Goal: Find specific page/section: Find specific page/section

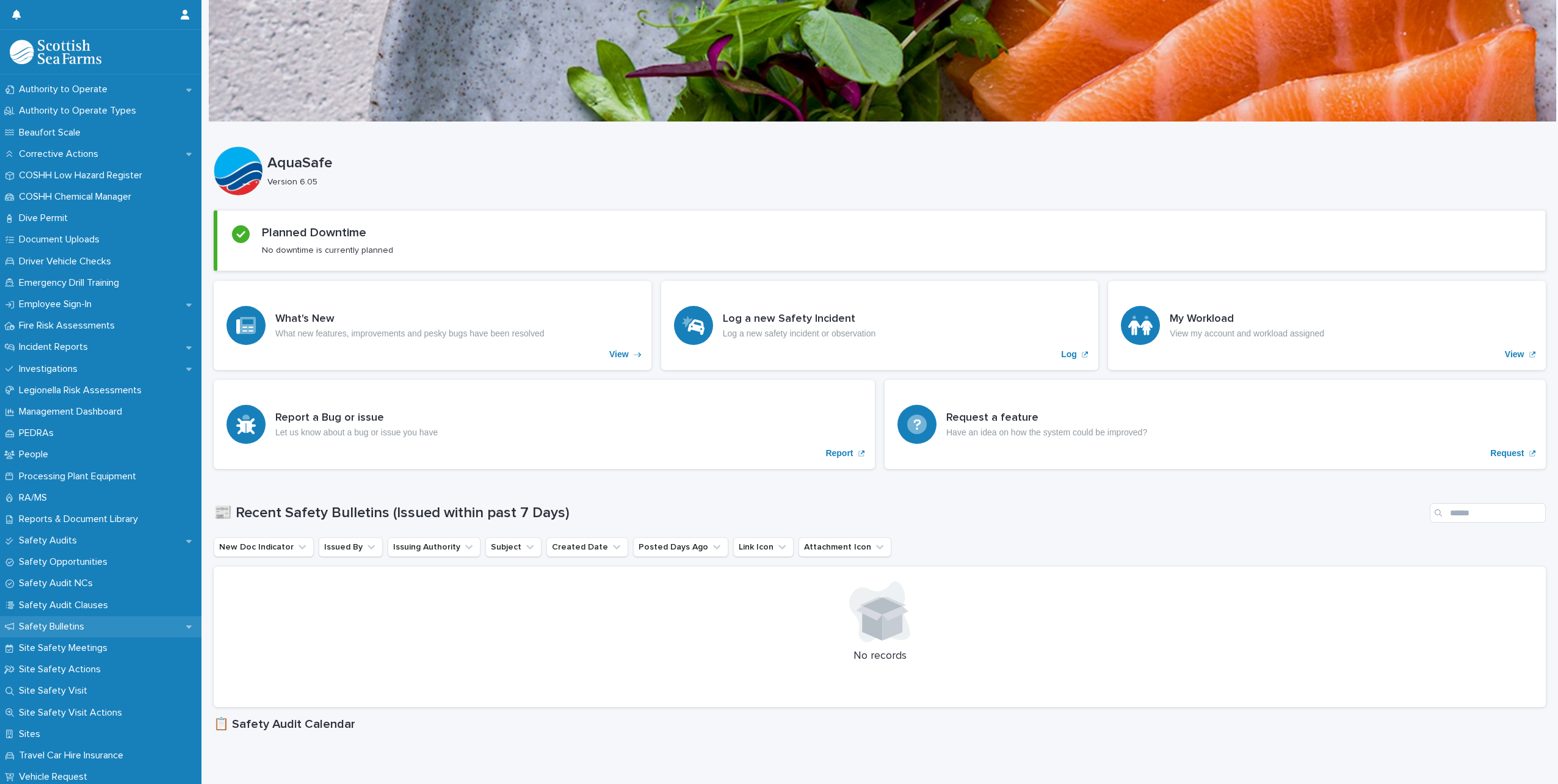
scroll to position [305, 0]
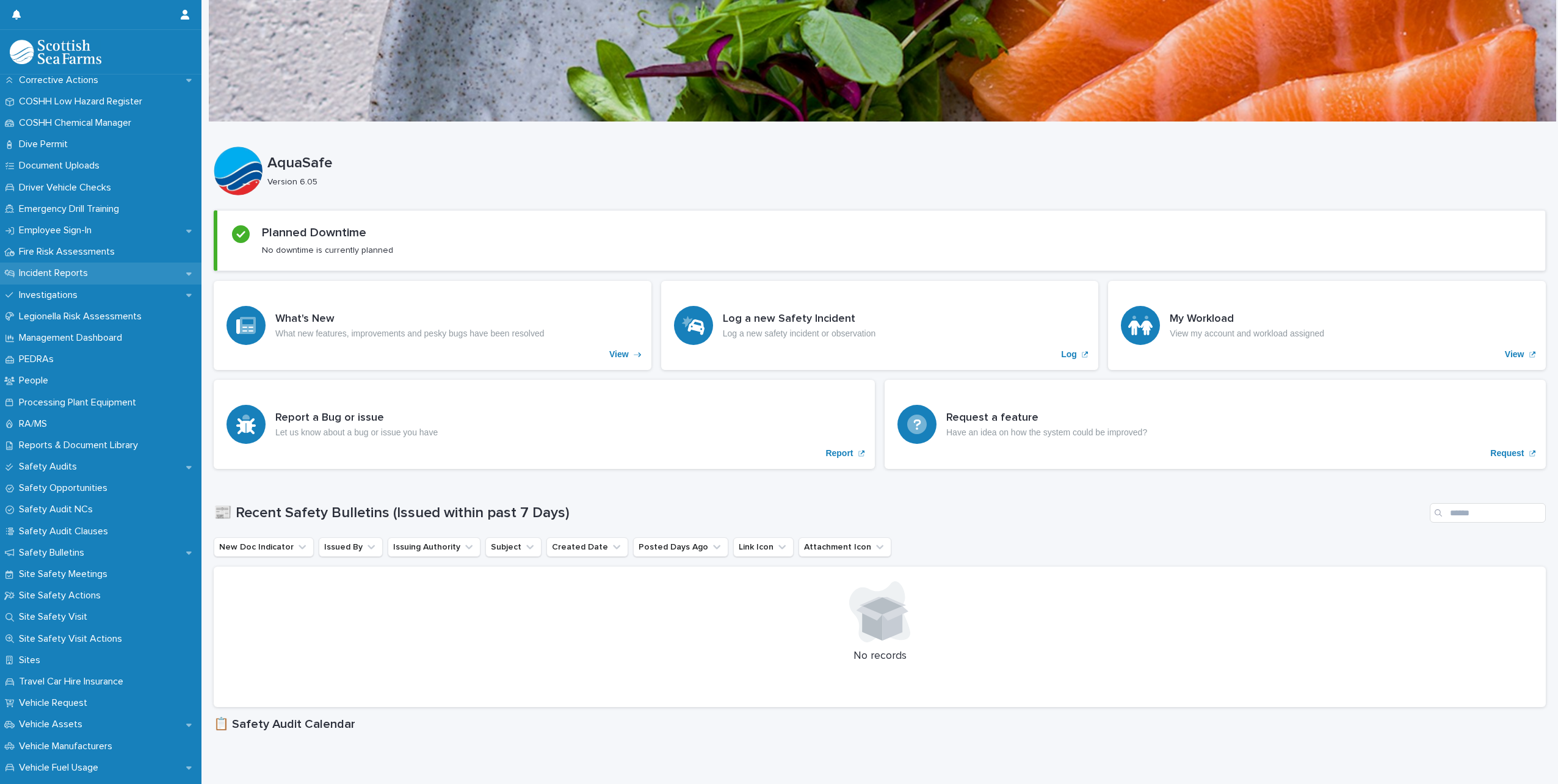
click at [86, 270] on p "Incident Reports" at bounding box center [55, 273] width 83 height 12
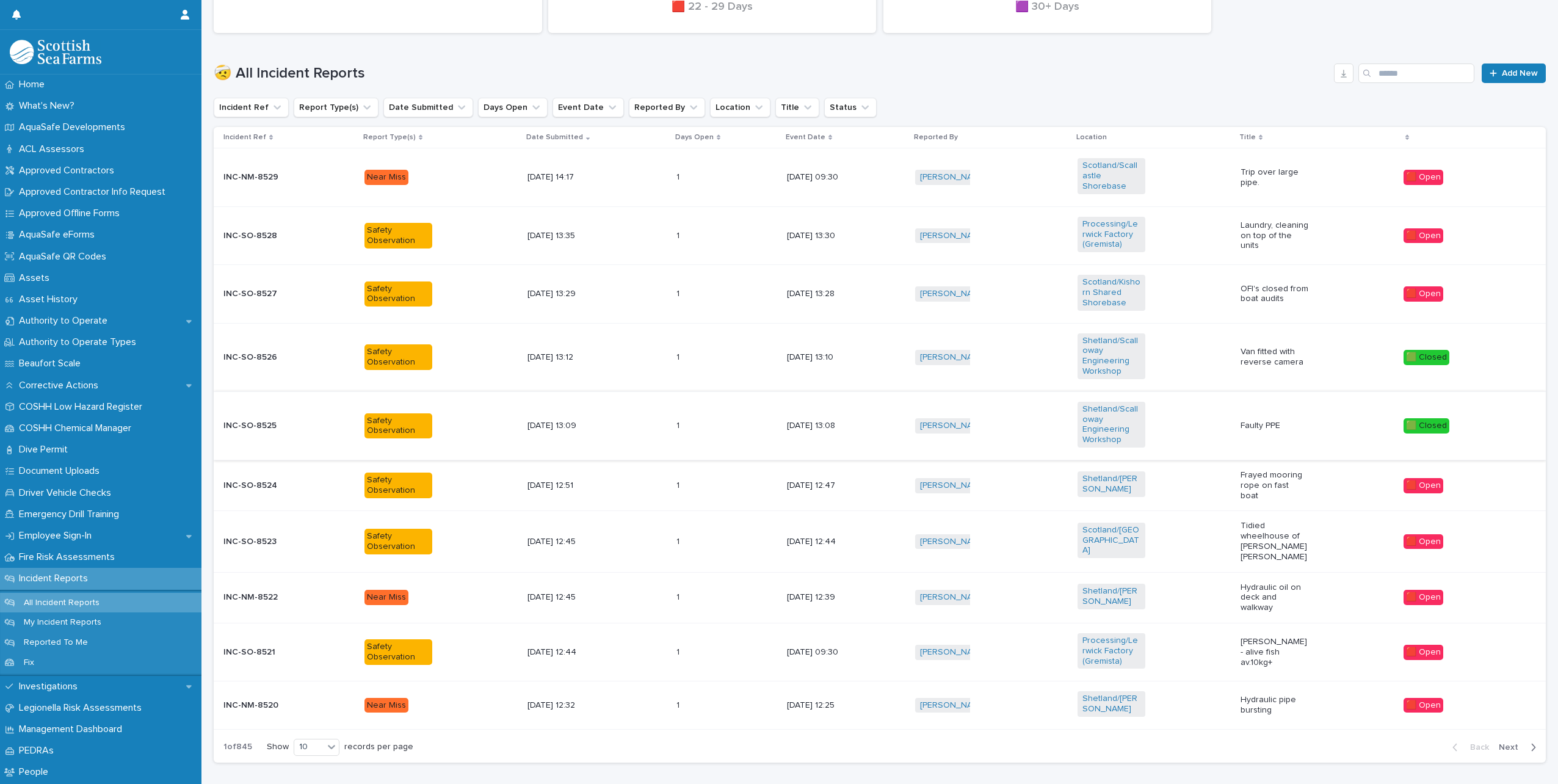
scroll to position [387, 0]
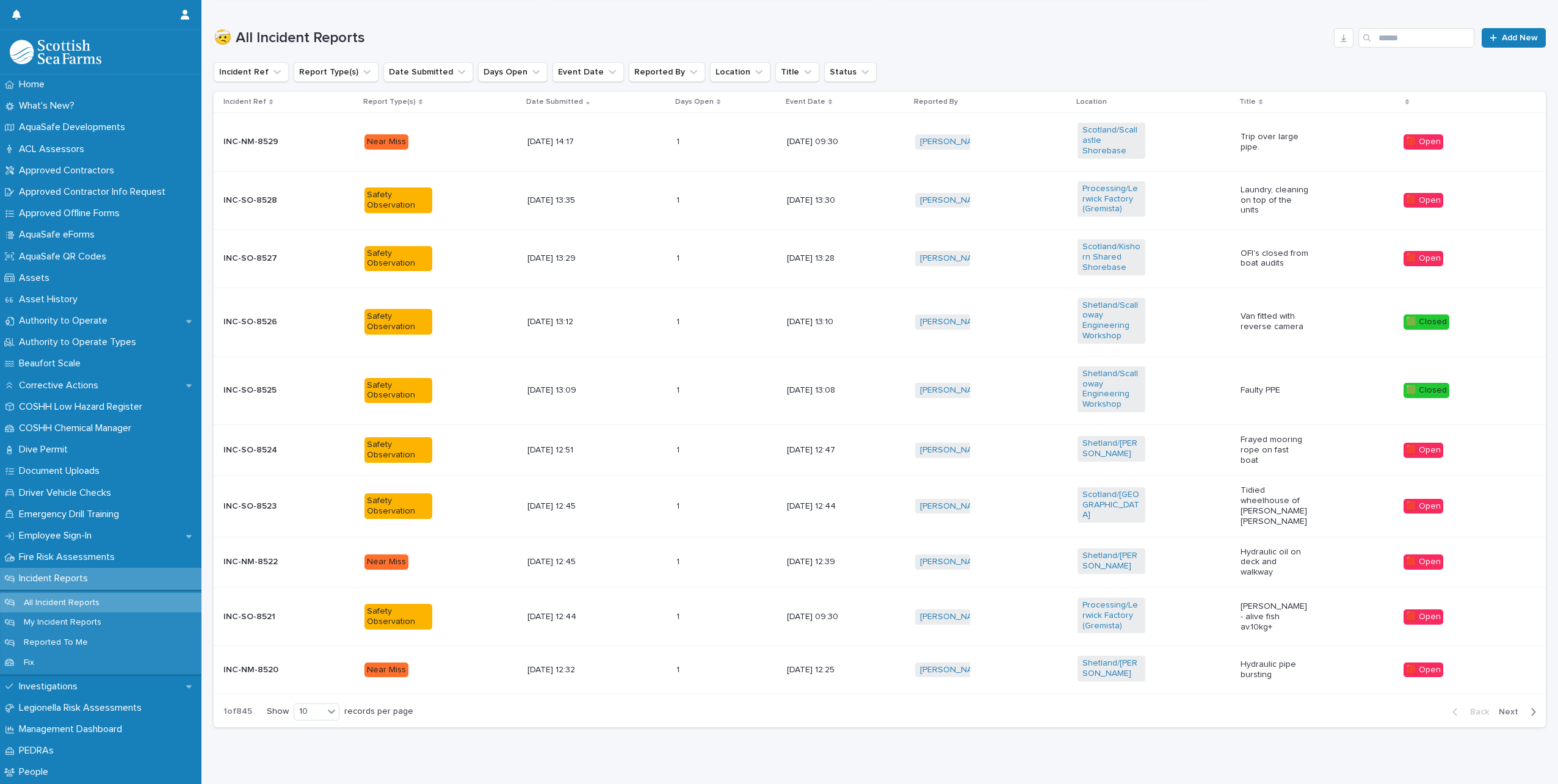
click at [1502, 707] on span "Next" at bounding box center [1513, 711] width 27 height 8
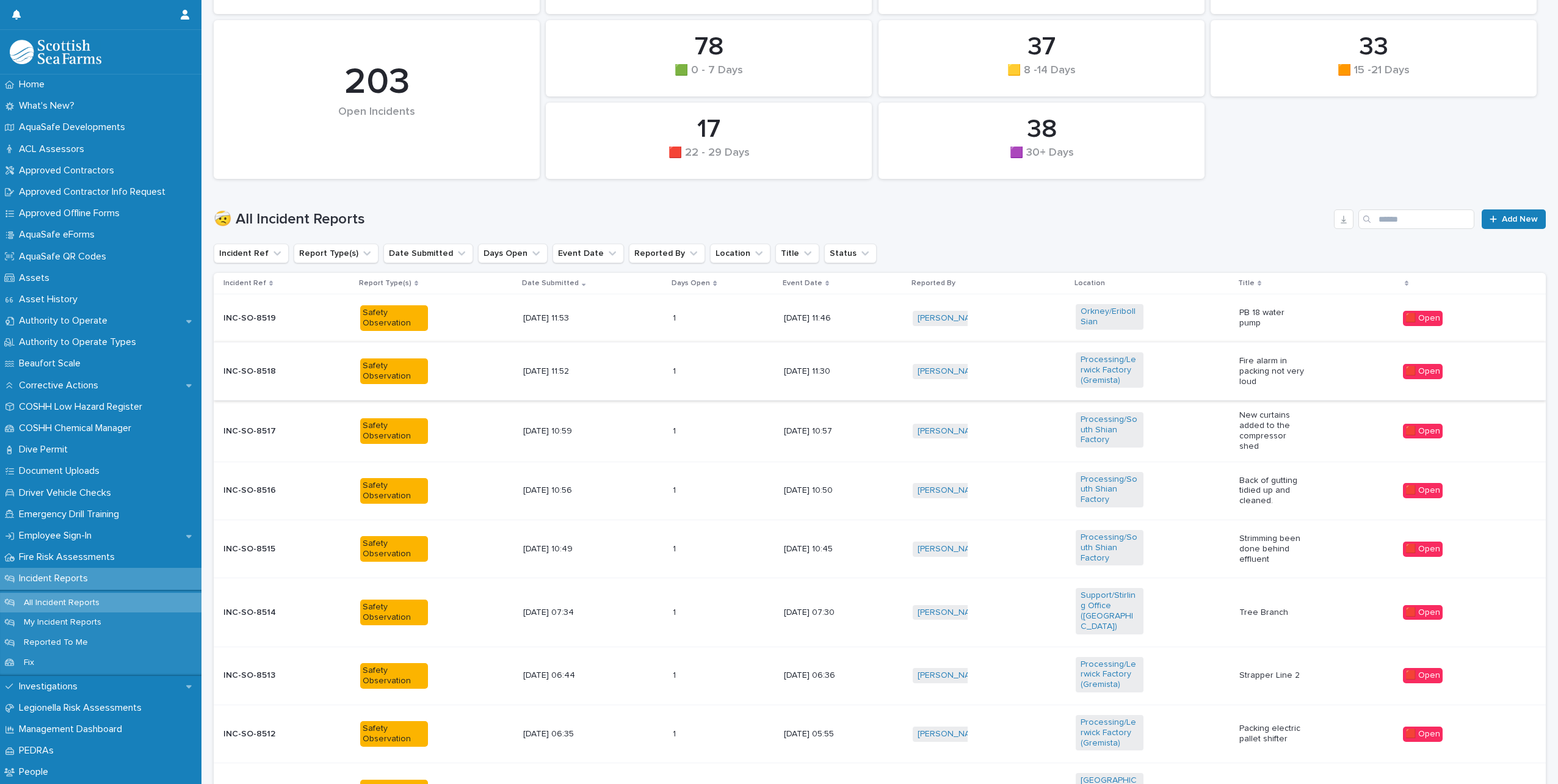
scroll to position [392, 0]
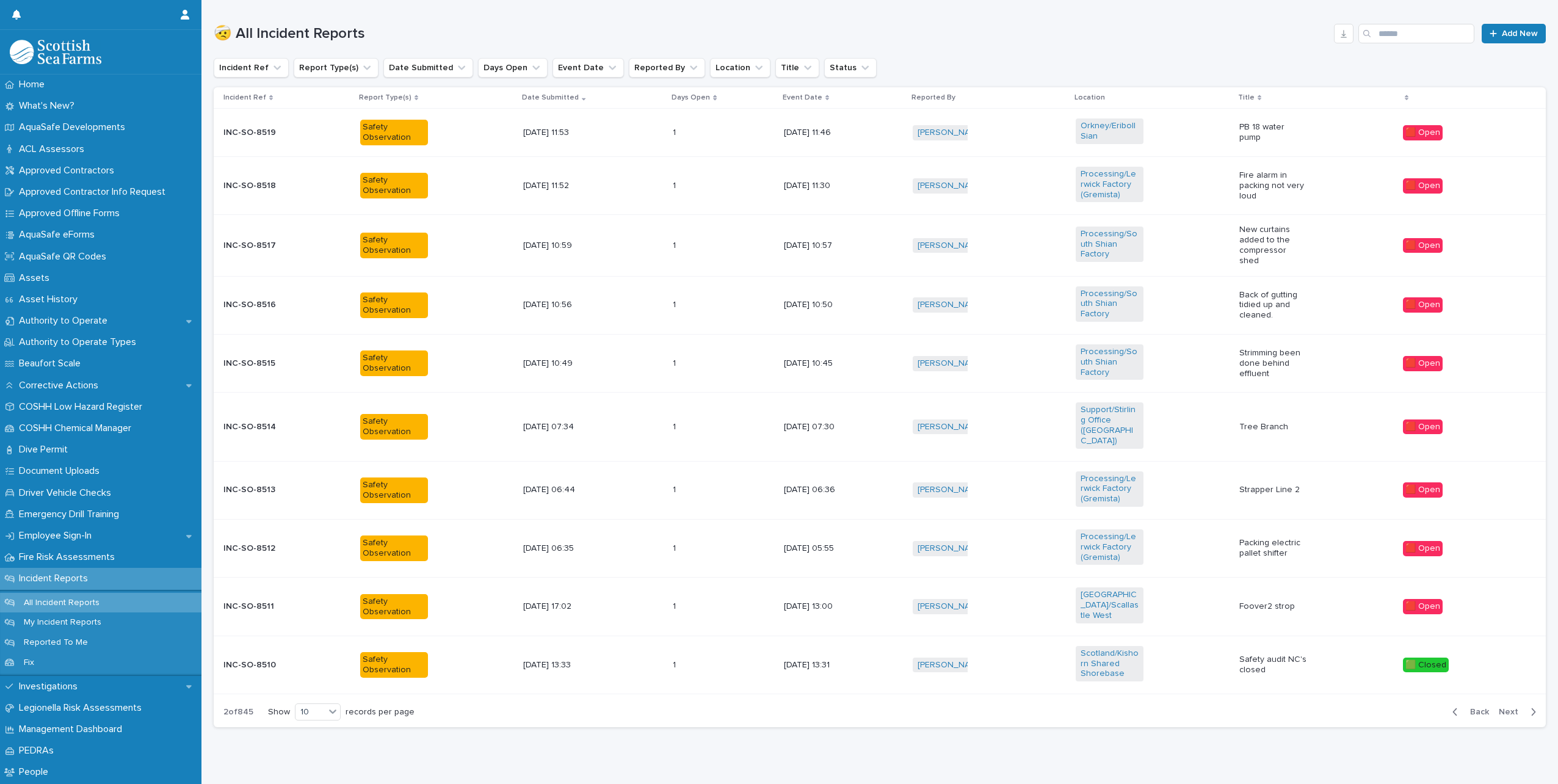
click at [1526, 707] on div "button" at bounding box center [1531, 711] width 11 height 11
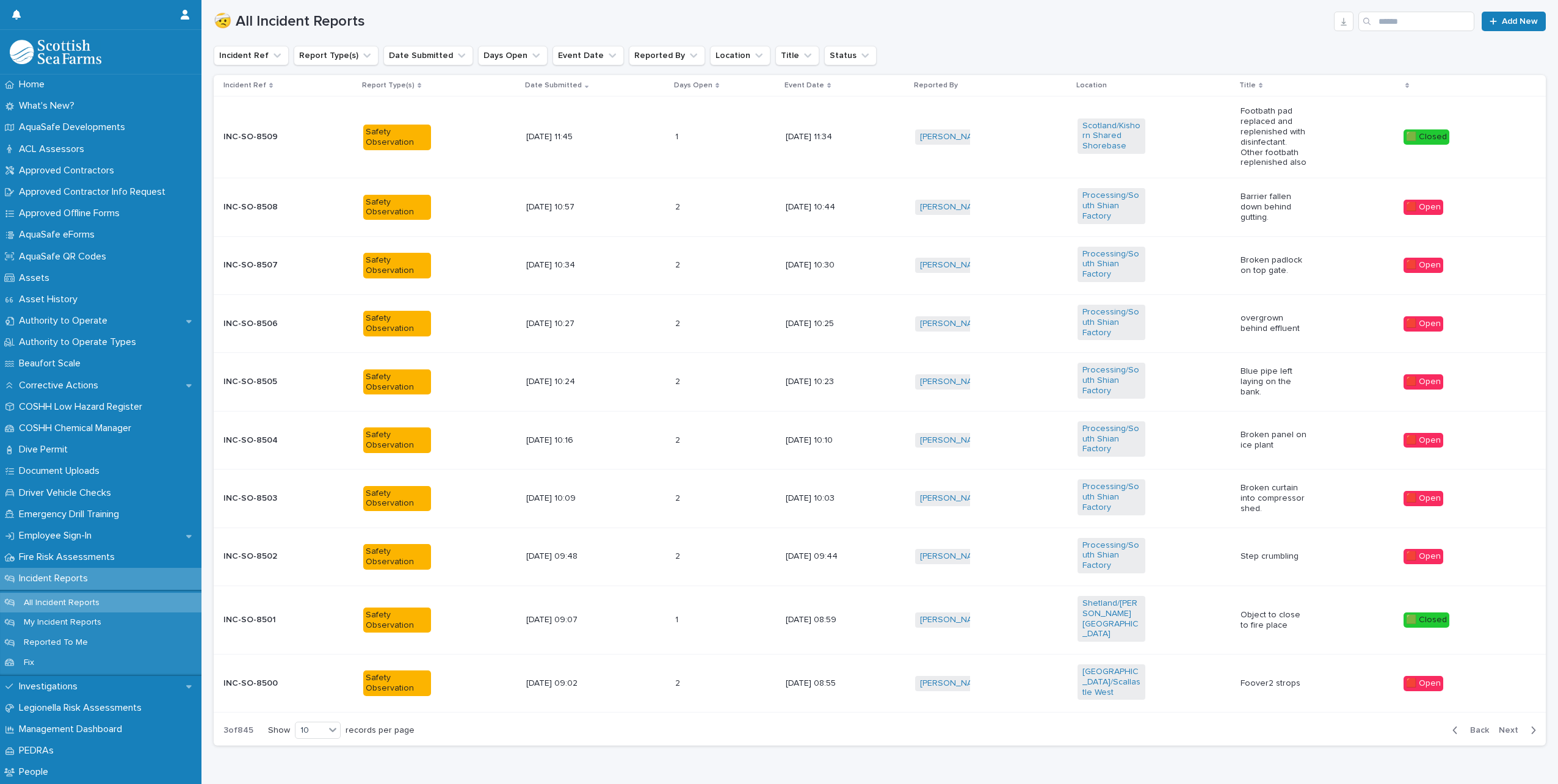
click at [1513, 715] on div "Back Next" at bounding box center [1494, 730] width 103 height 31
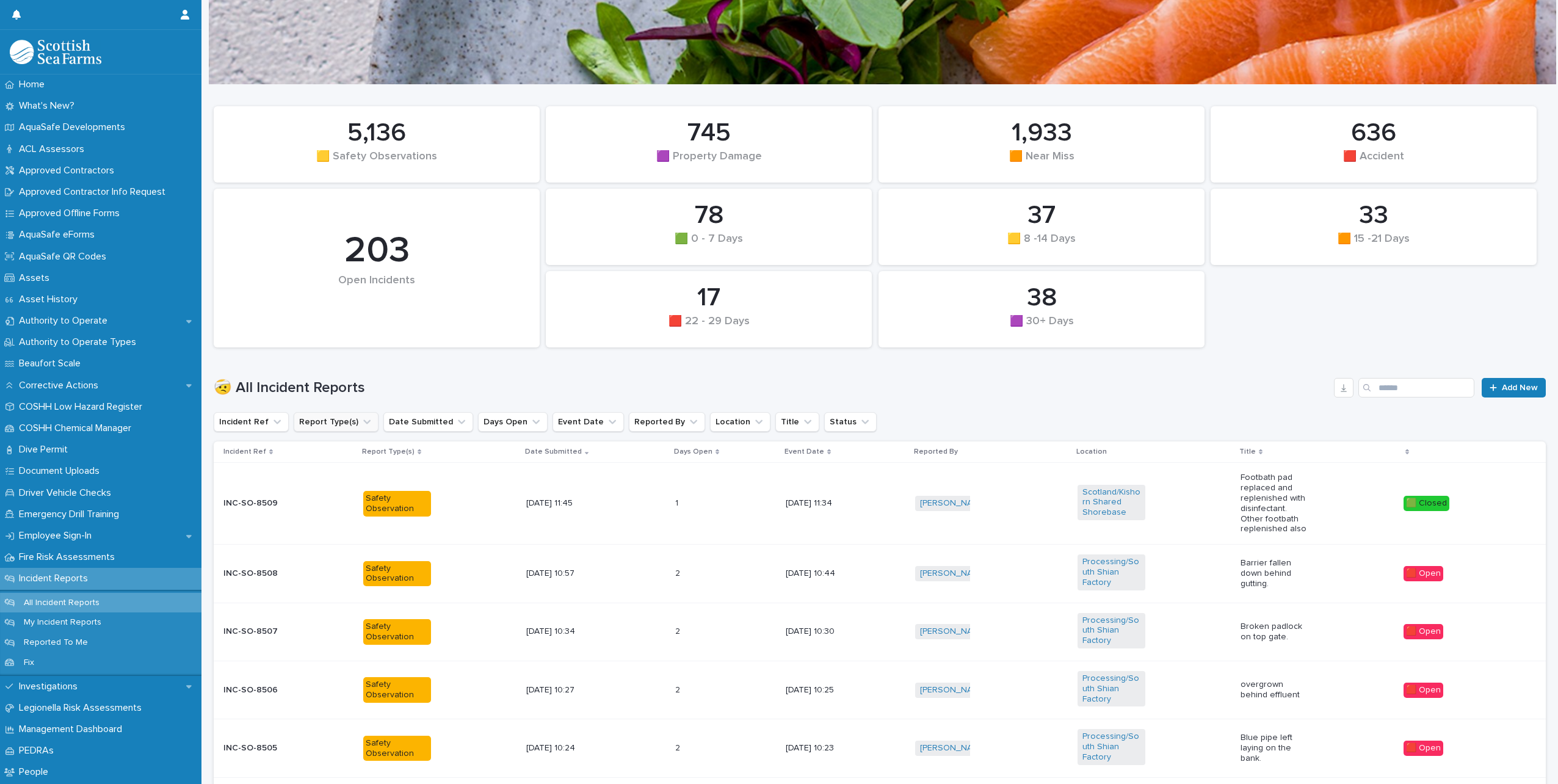
click at [361, 416] on icon "Report Type(s)" at bounding box center [367, 421] width 12 height 12
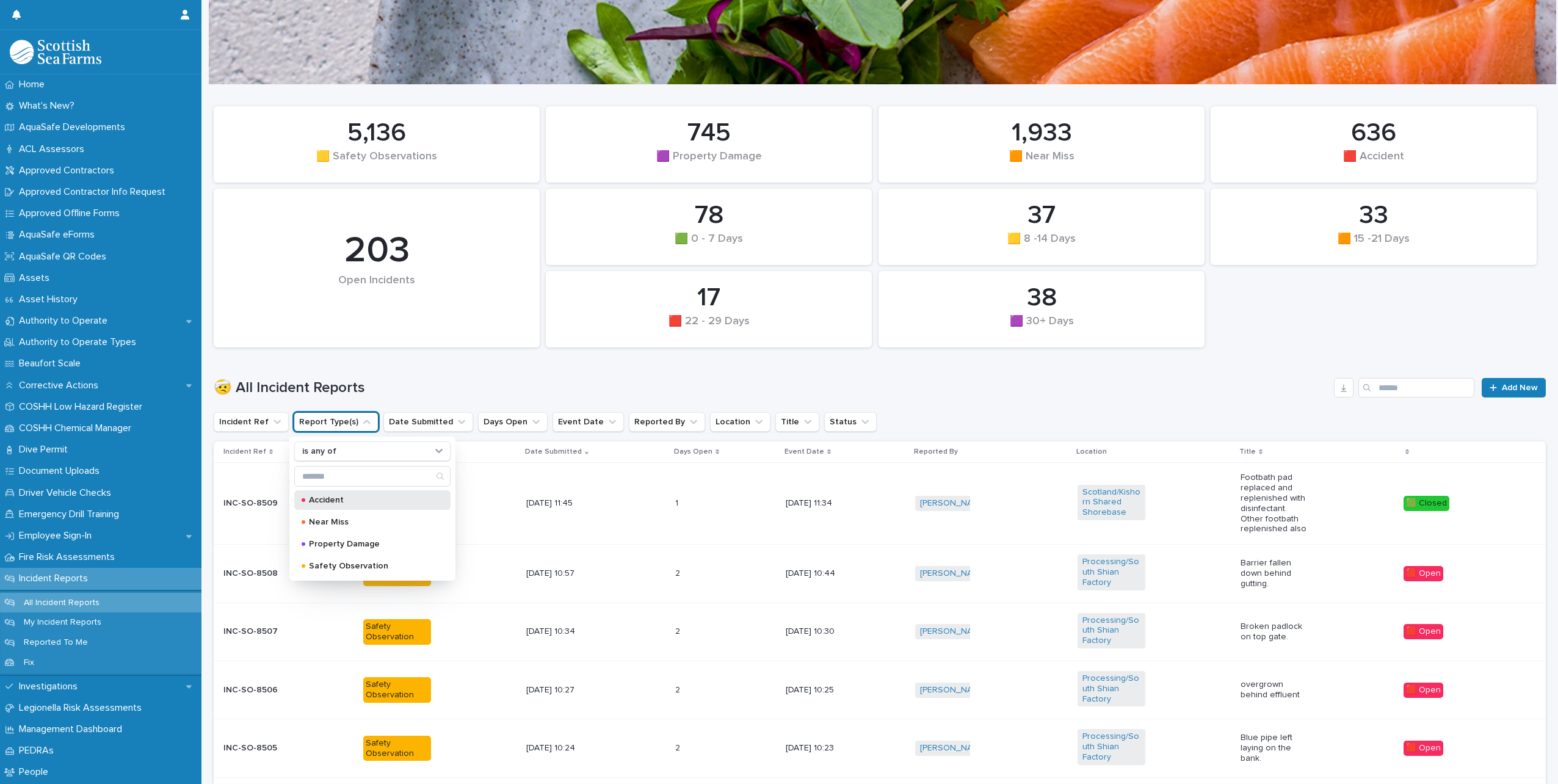
click at [324, 497] on p "Accident" at bounding box center [370, 500] width 122 height 8
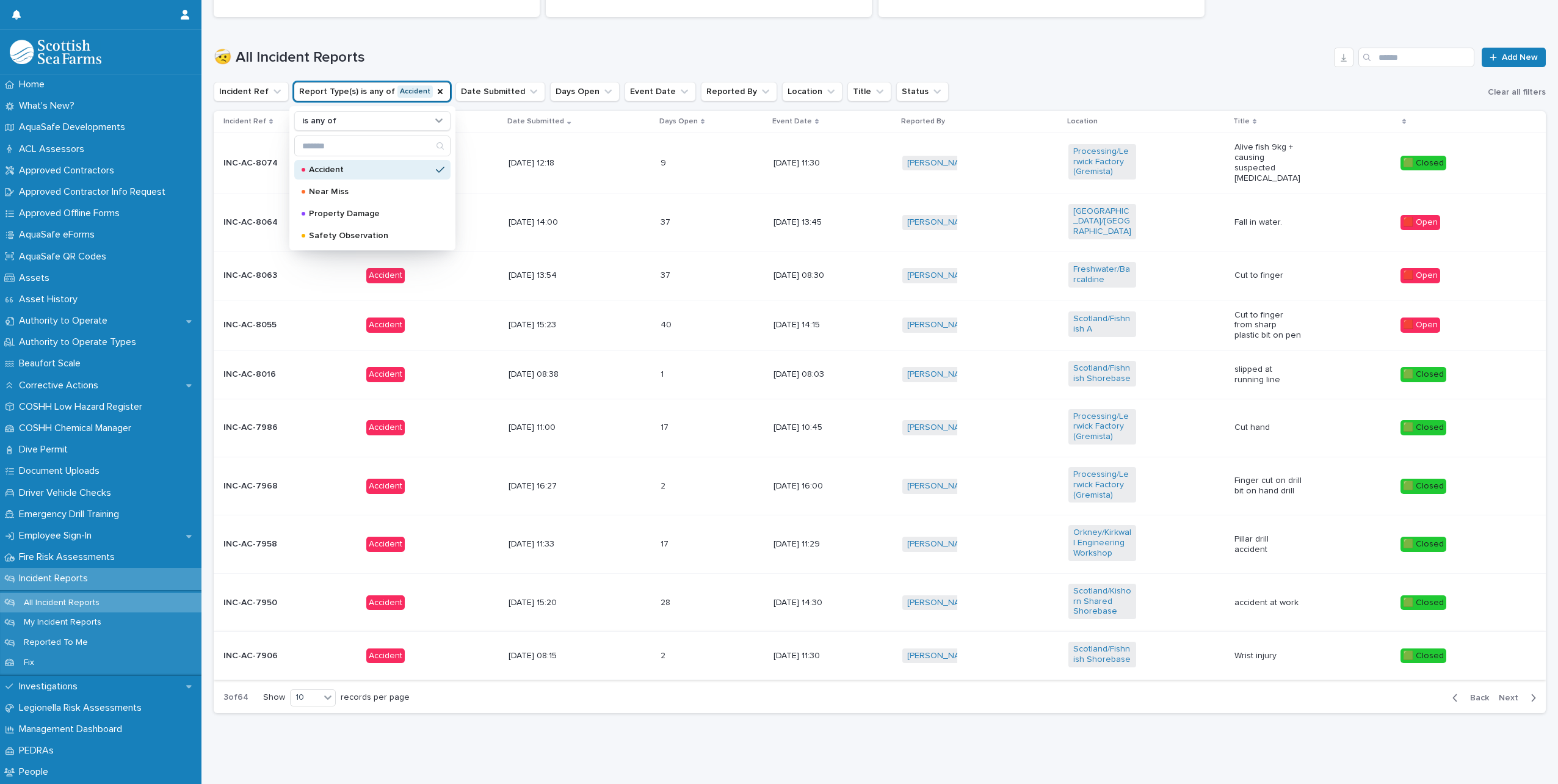
scroll to position [377, 0]
click at [1463, 693] on span "Back" at bounding box center [1476, 697] width 26 height 8
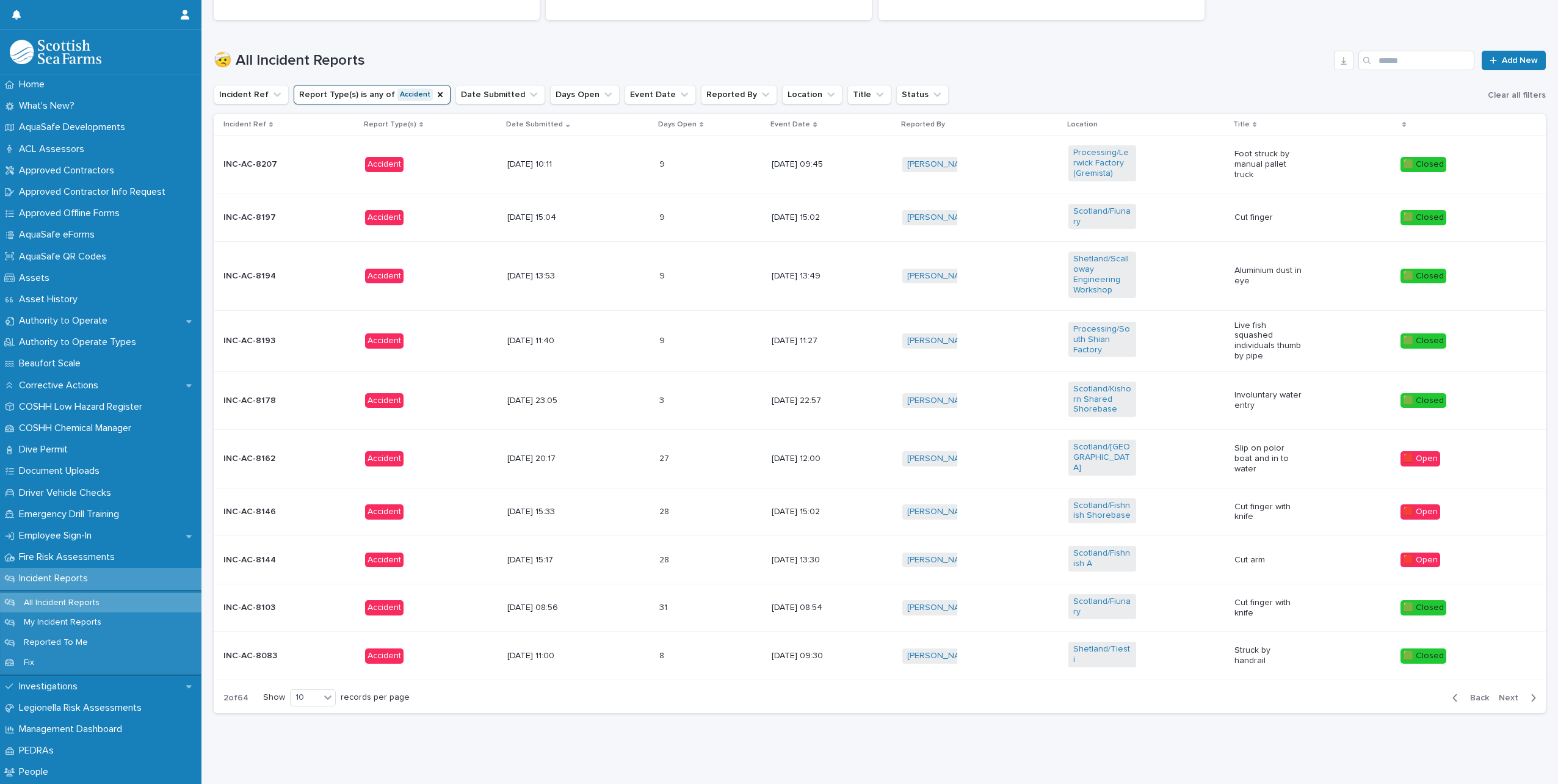
scroll to position [353, 0]
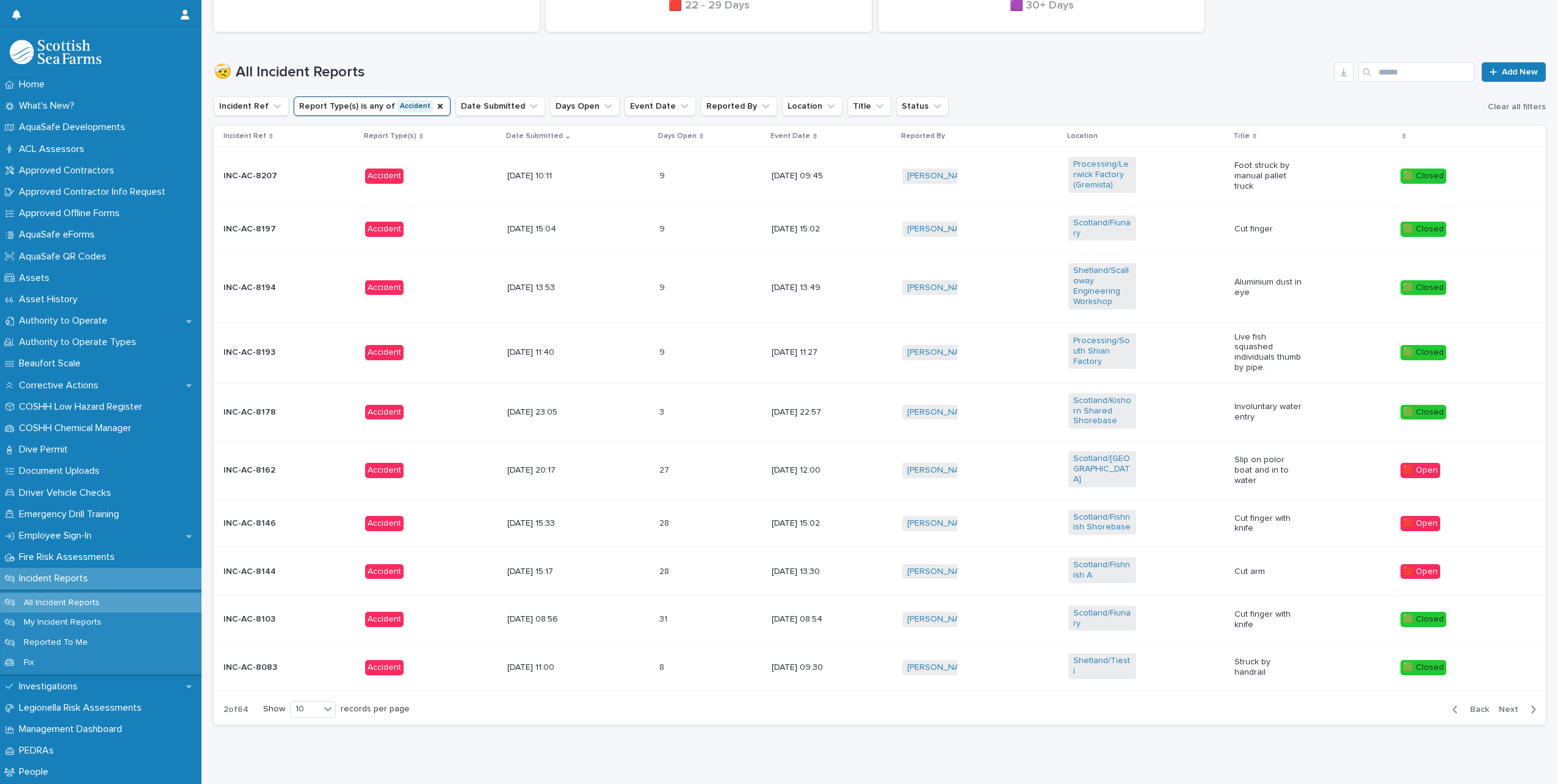
click at [1463, 705] on span "Back" at bounding box center [1476, 709] width 26 height 8
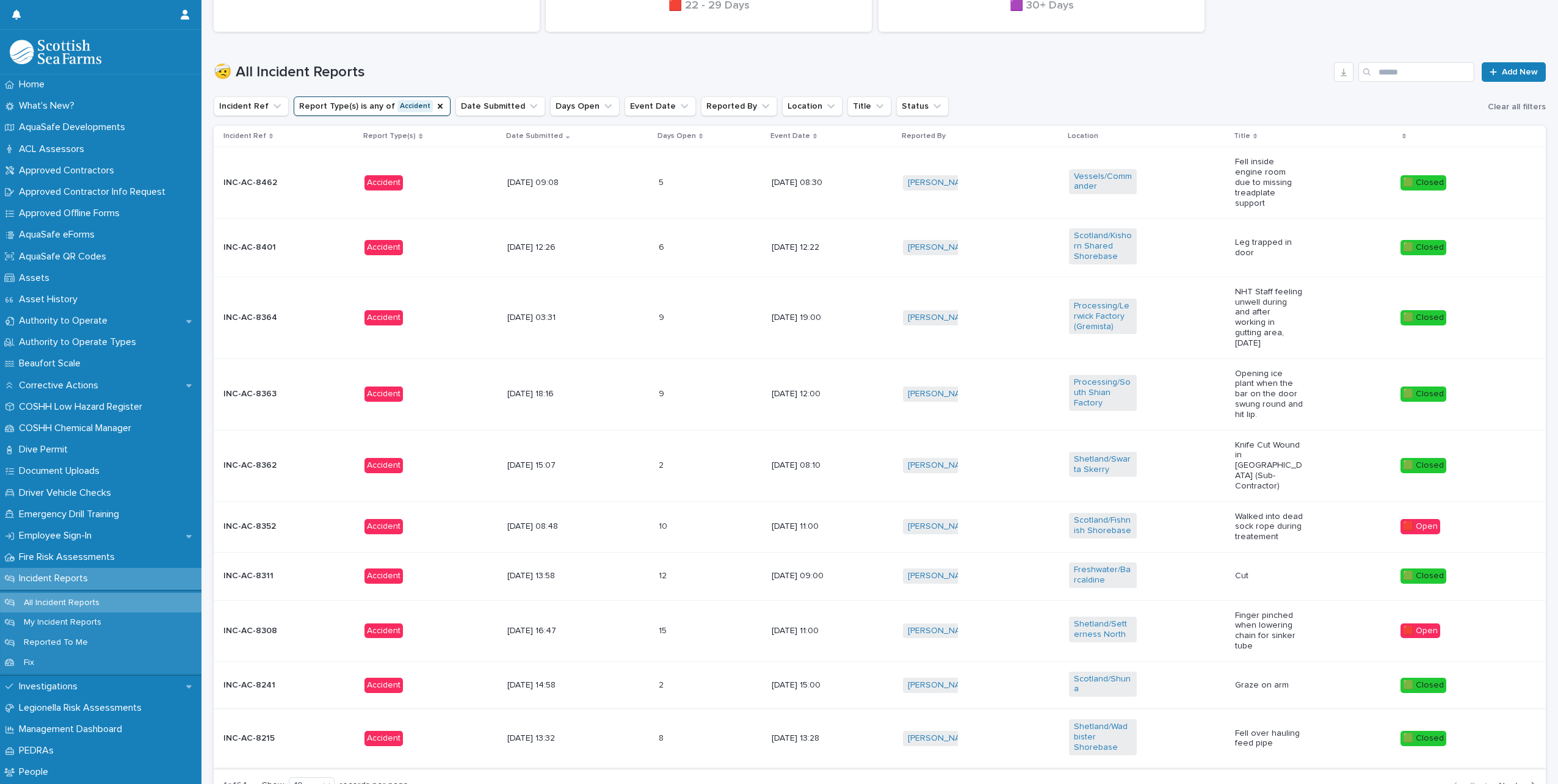
scroll to position [386, 0]
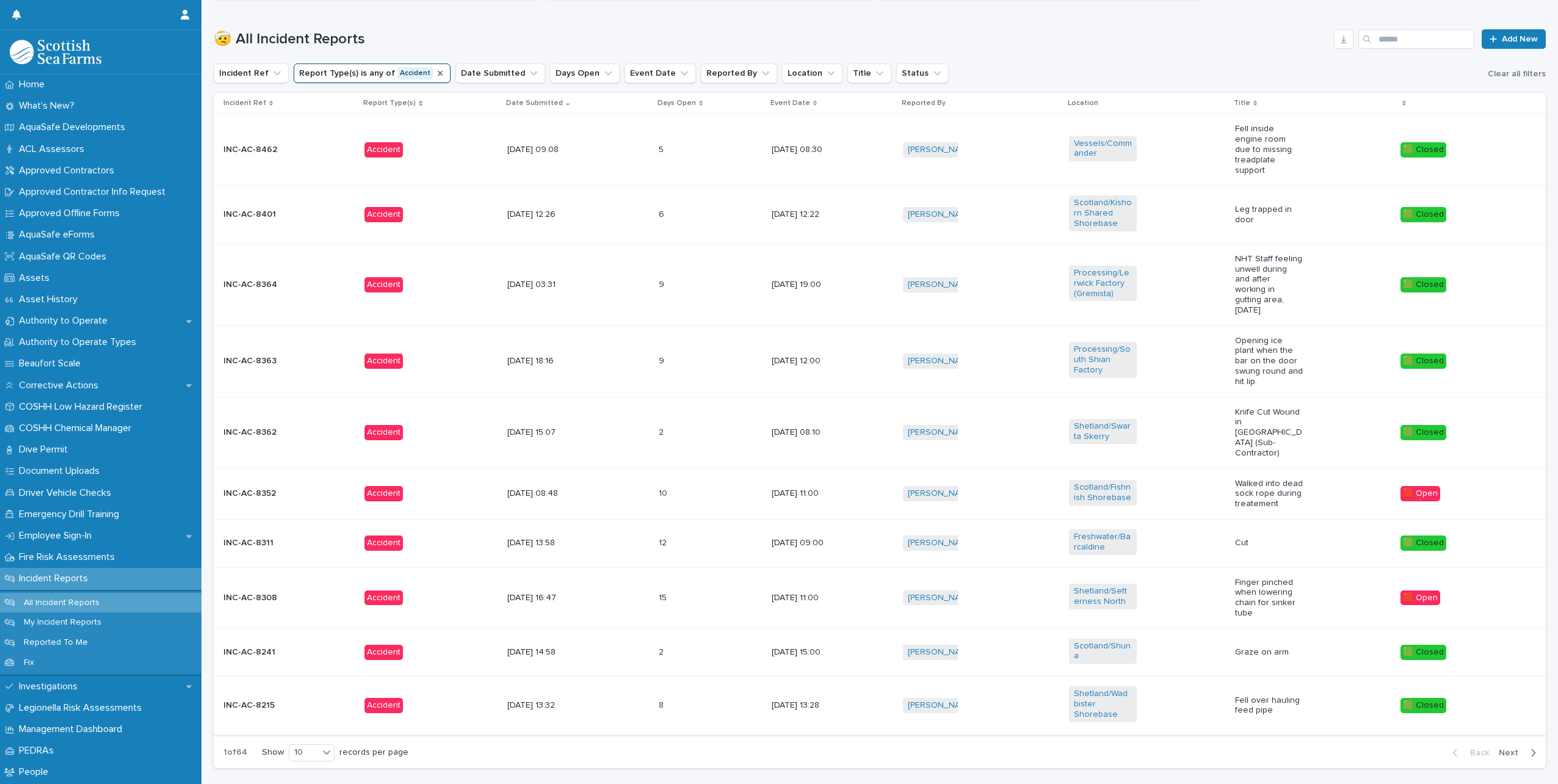
click at [438, 72] on icon "Report Type(s)" at bounding box center [440, 73] width 5 height 5
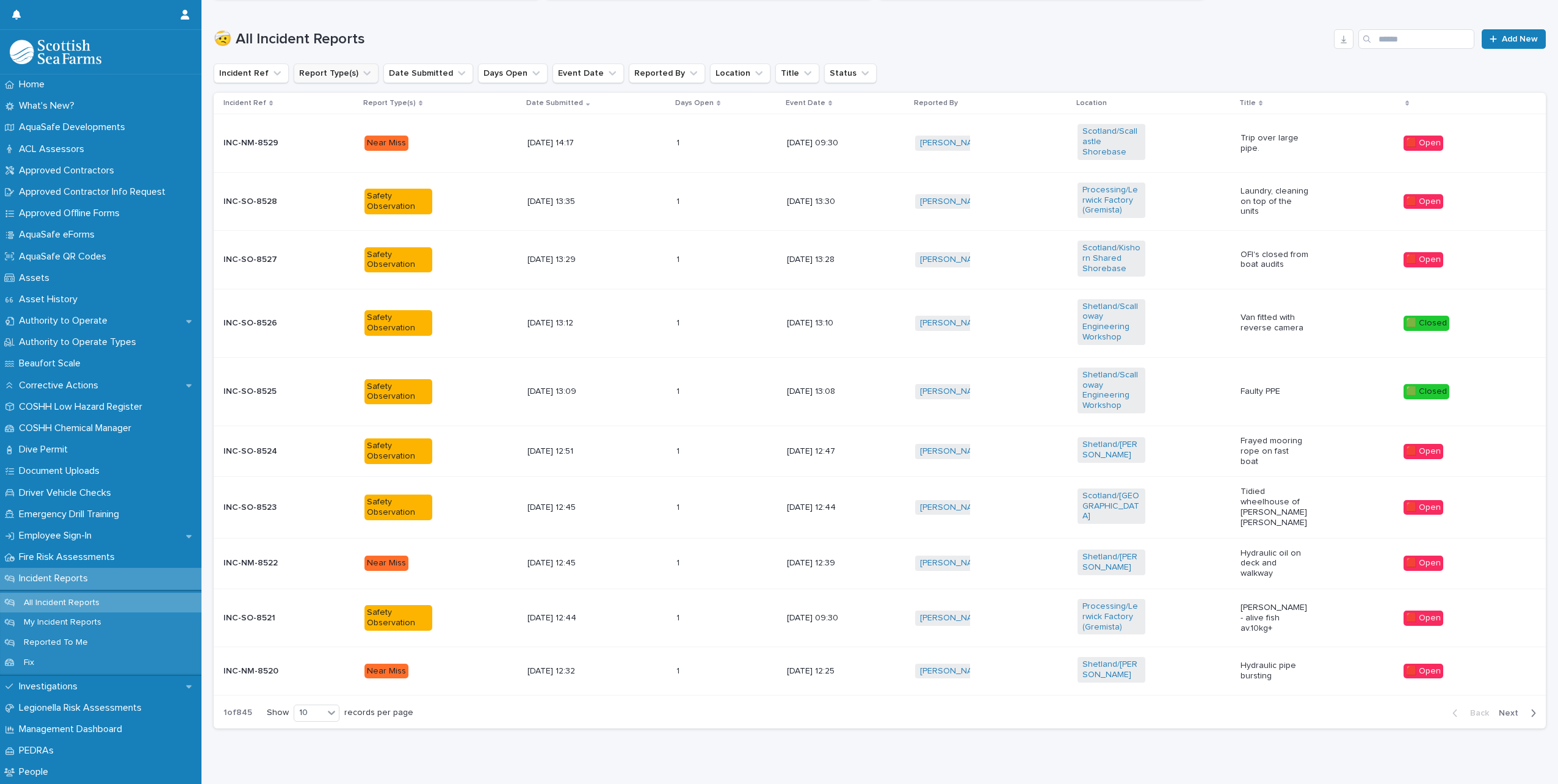
scroll to position [370, 0]
